Goal: Navigation & Orientation: Find specific page/section

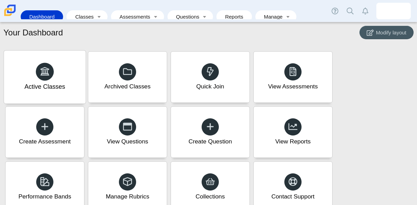
click at [47, 84] on div "Active Classes" at bounding box center [44, 87] width 41 height 9
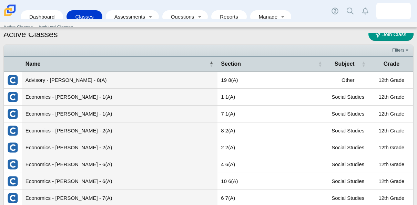
scroll to position [8, 0]
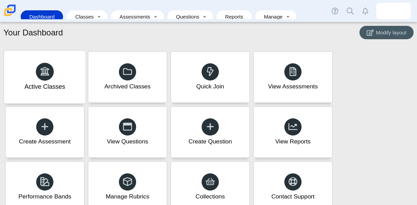
click at [35, 73] on div "Active Classes" at bounding box center [45, 77] width 82 height 53
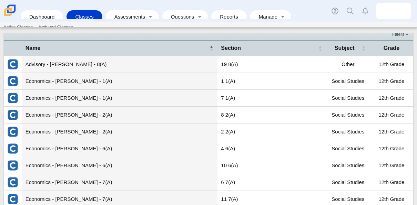
scroll to position [28, 0]
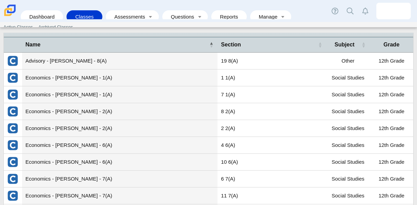
click at [63, 163] on td "Economics - [PERSON_NAME] - 6(A)" at bounding box center [120, 162] width 196 height 17
click at [146, 10] on link "Toggle expanded" at bounding box center [151, 16] width 10 height 13
